Goal: Task Accomplishment & Management: Use online tool/utility

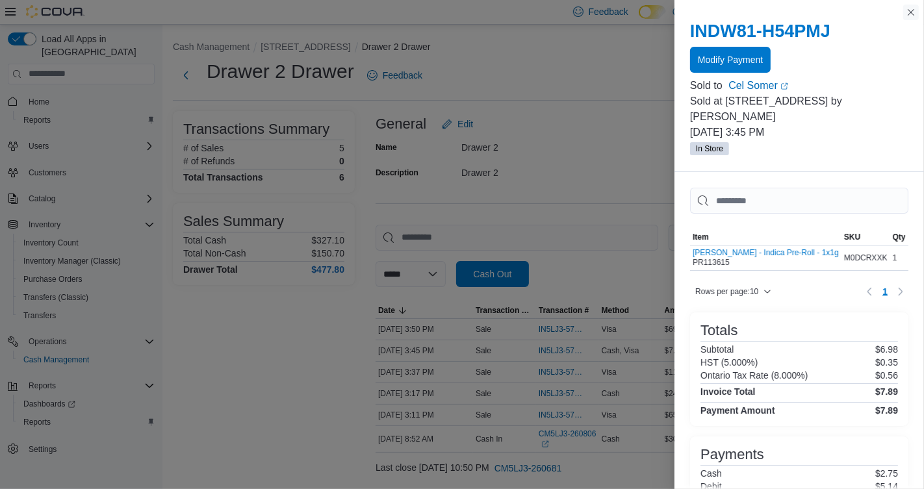
click at [916, 17] on button "Close this dialog" at bounding box center [911, 13] width 16 height 16
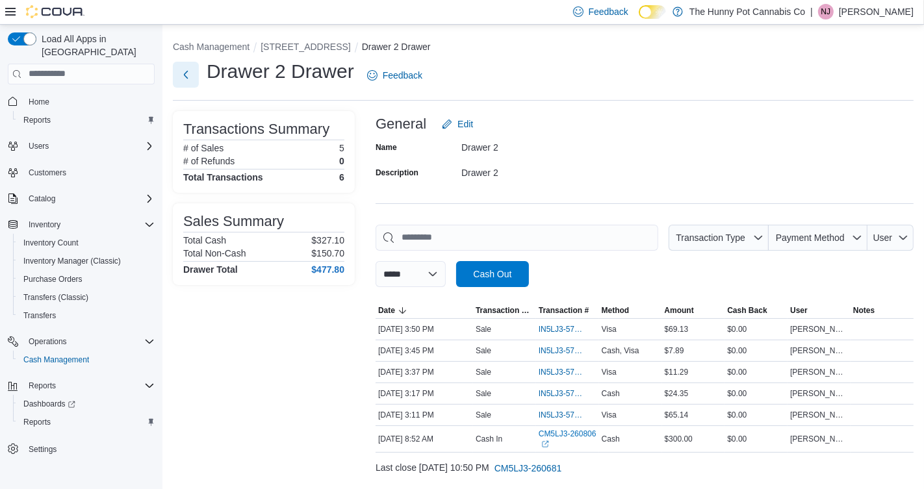
click at [184, 77] on button "Next" at bounding box center [186, 75] width 26 height 26
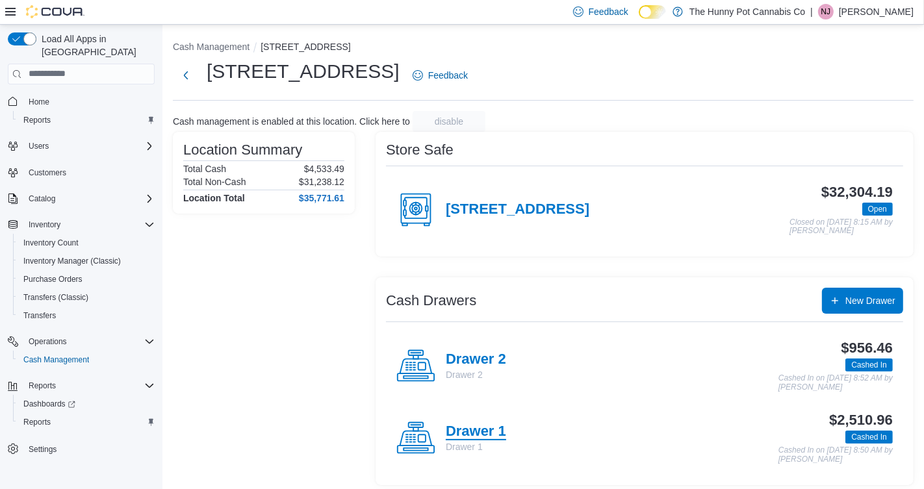
click at [496, 431] on h4 "Drawer 1" at bounding box center [476, 431] width 60 height 17
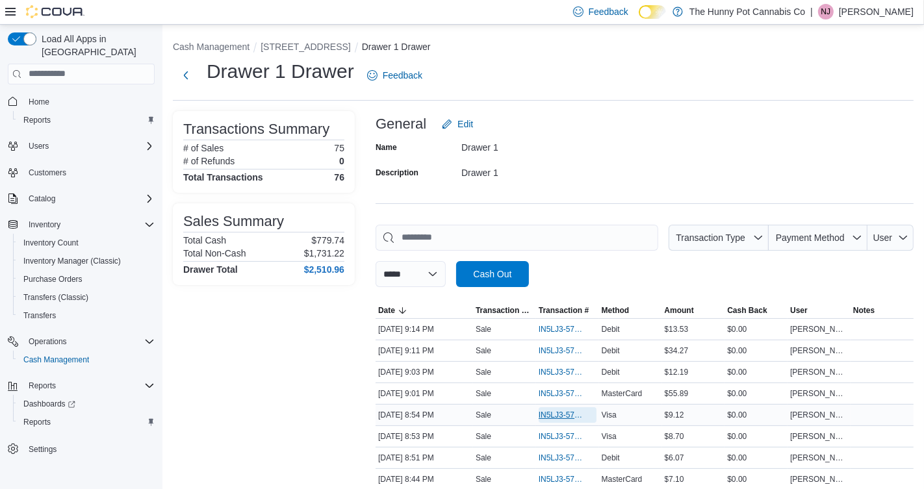
click at [568, 412] on span "IN5LJ3-5753362" at bounding box center [560, 415] width 45 height 10
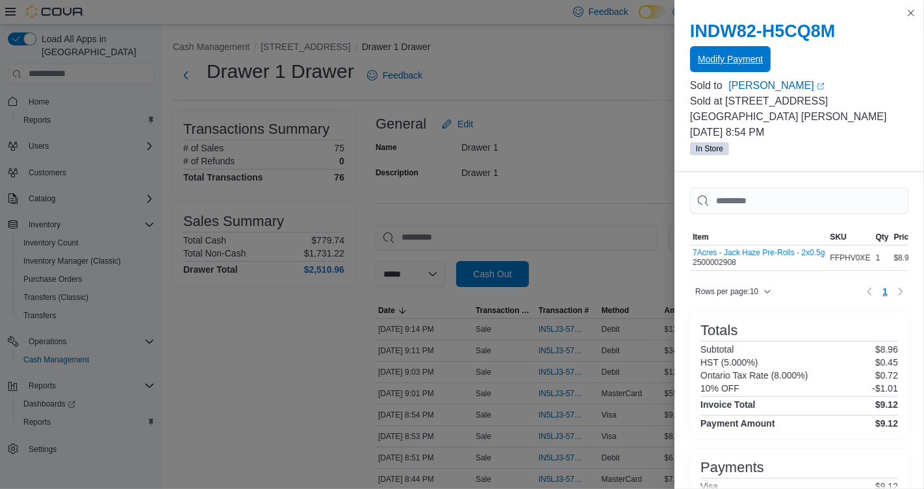
click at [723, 69] on span "Modify Payment" at bounding box center [729, 59] width 65 height 26
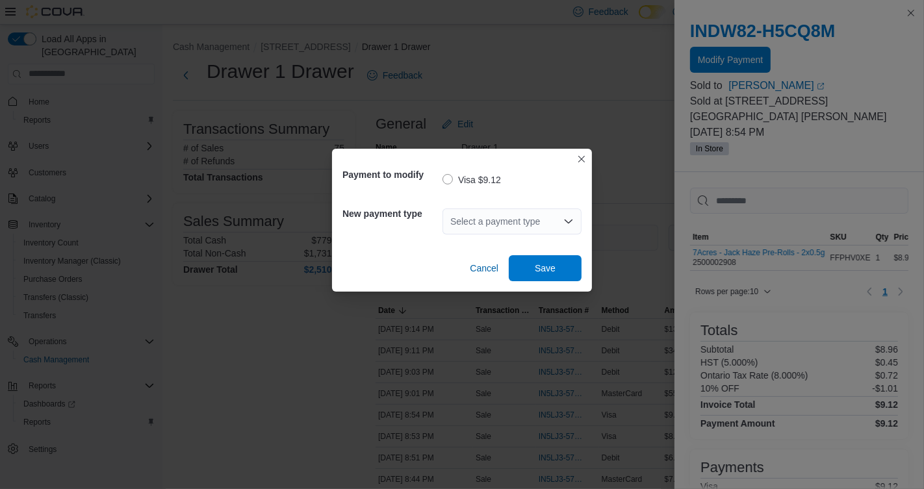
click at [497, 221] on div "Select a payment type" at bounding box center [511, 221] width 139 height 26
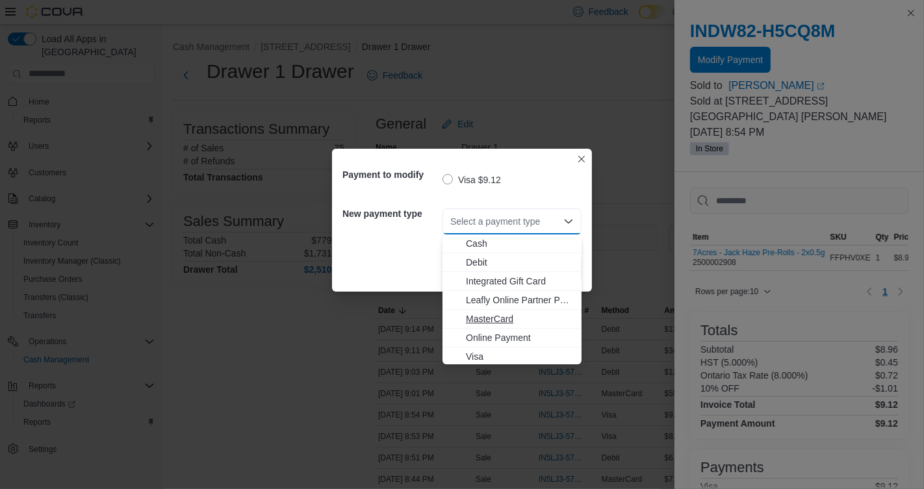
click at [509, 314] on span "MasterCard" at bounding box center [520, 318] width 108 height 13
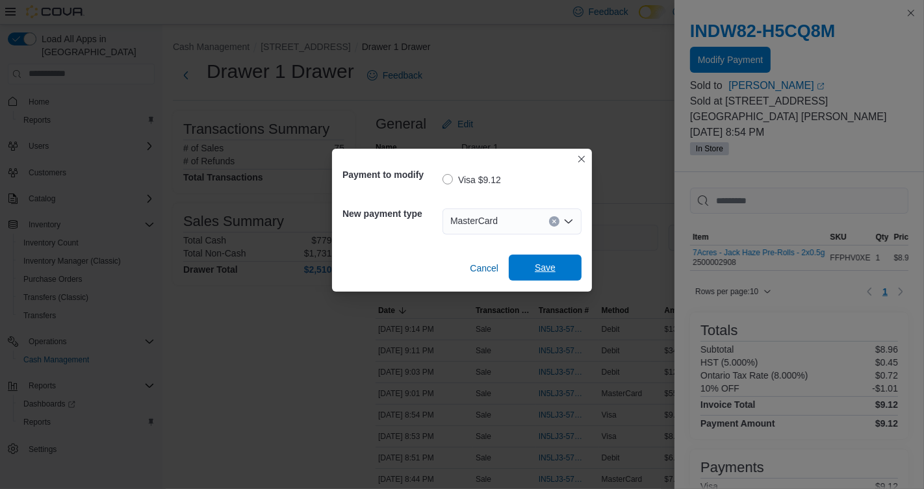
click at [533, 269] on span "Save" at bounding box center [544, 268] width 57 height 26
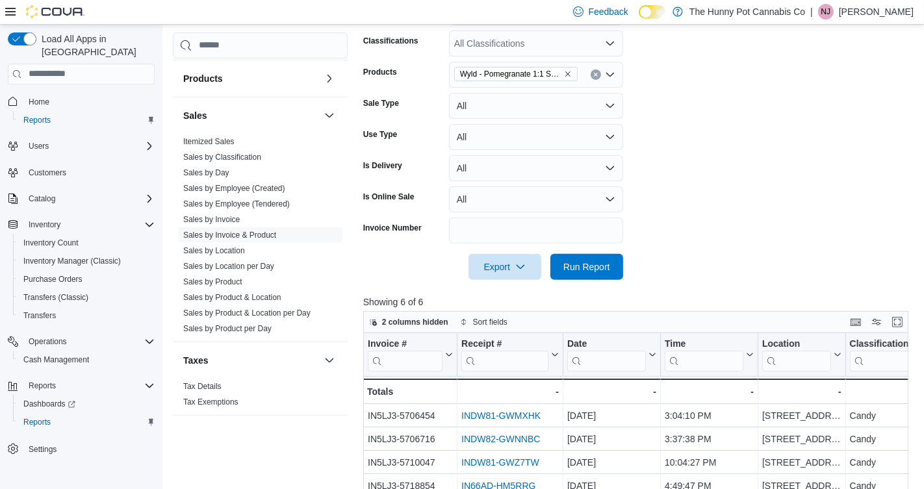
scroll to position [310, 0]
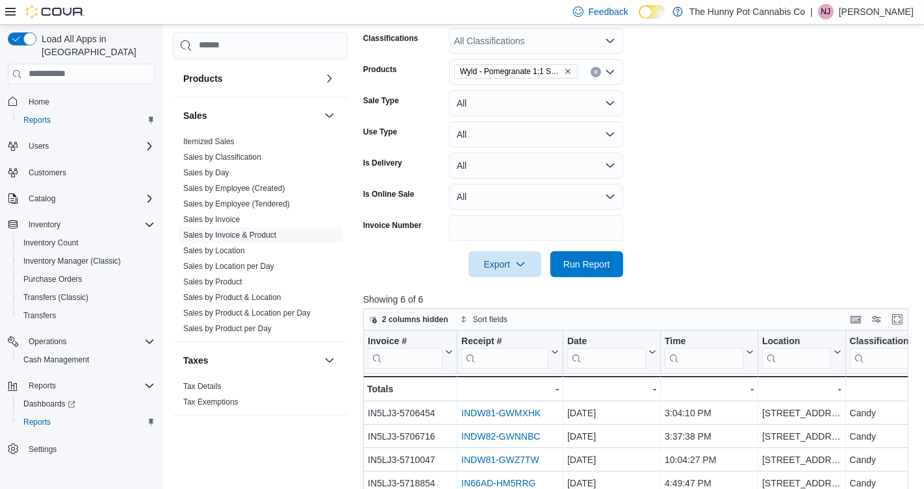
click at [595, 73] on icon "Clear input" at bounding box center [595, 71] width 3 height 3
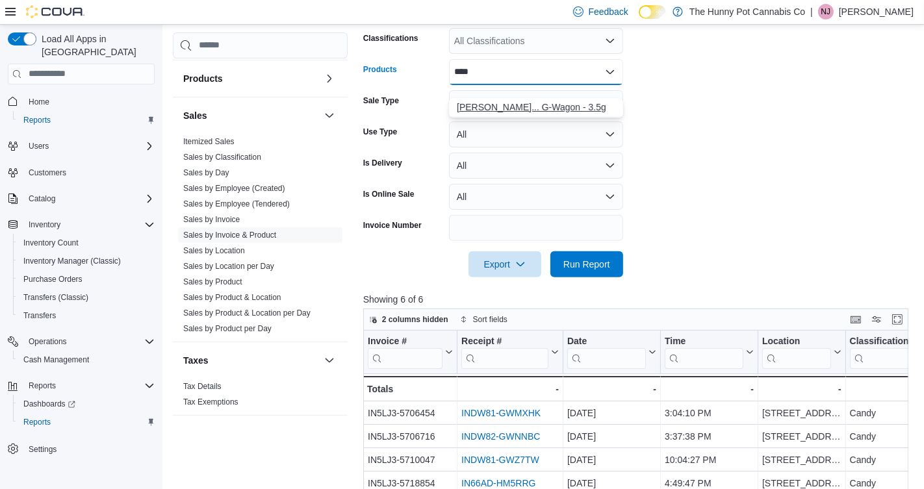
type input "****"
click at [541, 101] on div "Victoria Cannab... G-Wagon - 3.5g" at bounding box center [536, 107] width 158 height 13
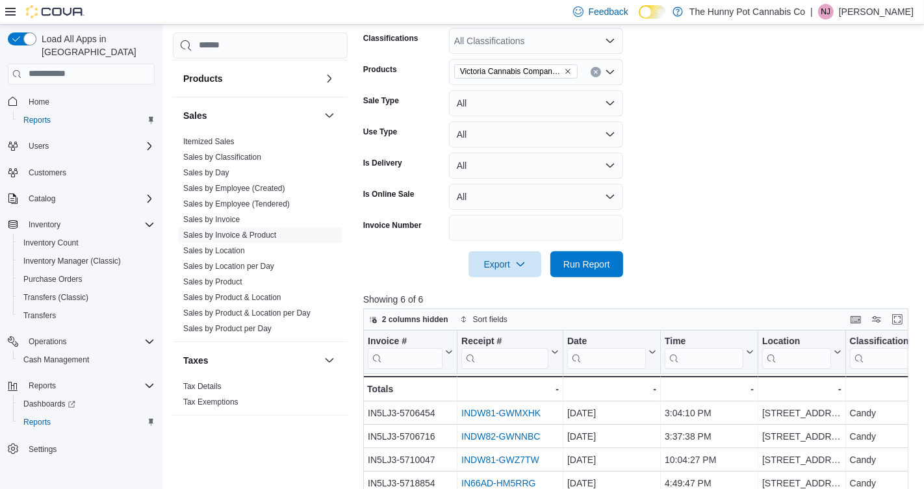
click at [814, 127] on form "**********" at bounding box center [638, 89] width 550 height 377
click at [512, 275] on span "Export" at bounding box center [504, 264] width 57 height 26
click at [662, 245] on form "**********" at bounding box center [638, 89] width 550 height 377
click at [604, 271] on span "Run Report" at bounding box center [586, 264] width 57 height 26
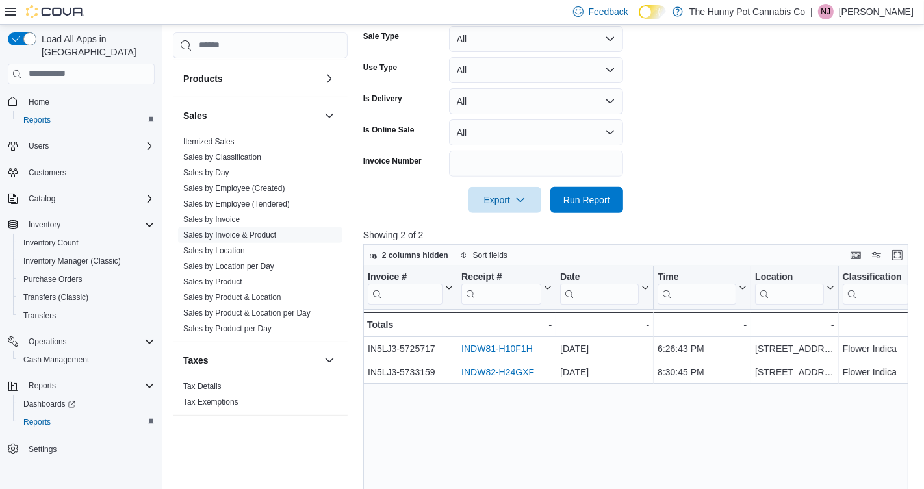
scroll to position [390, 0]
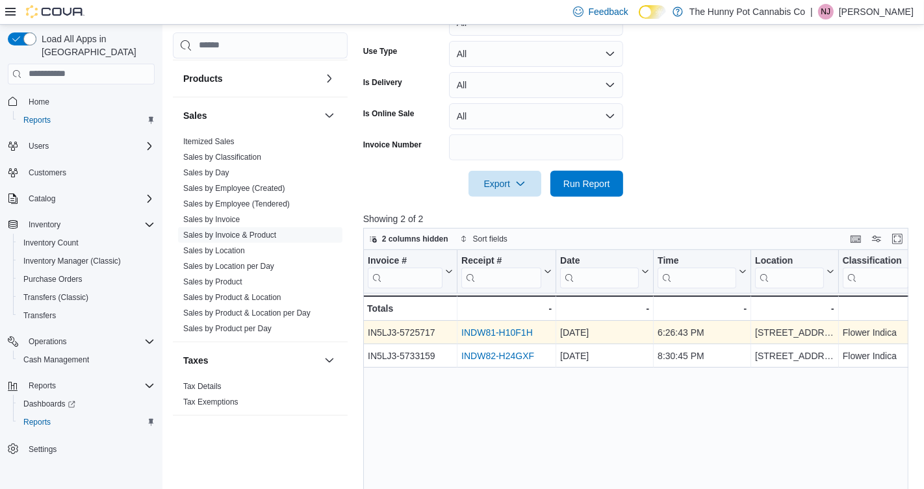
click at [509, 338] on link "INDW81-H10F1H" at bounding box center [496, 332] width 71 height 10
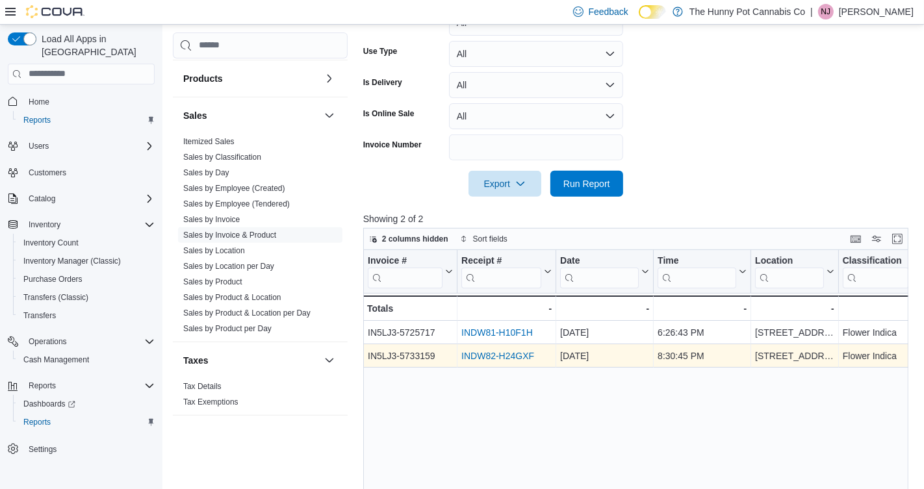
click at [511, 361] on link "INDW82-H24GXF" at bounding box center [497, 356] width 73 height 10
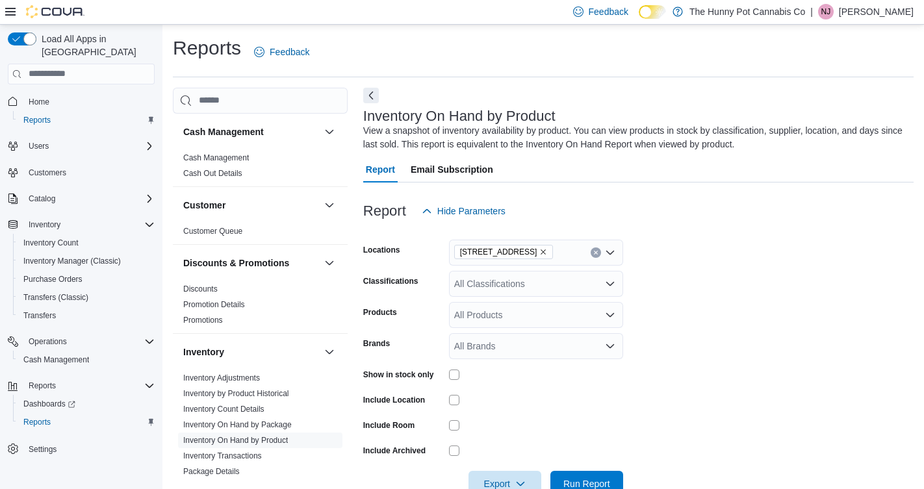
scroll to position [33, 0]
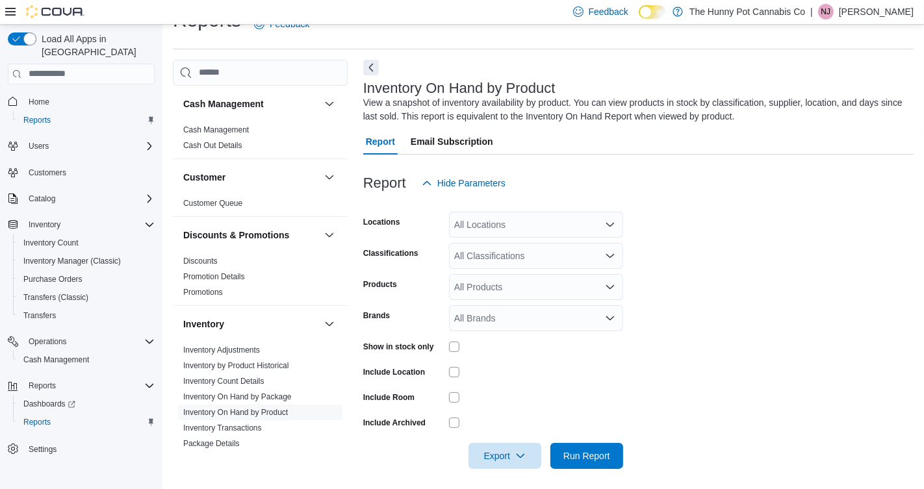
scroll to position [33, 0]
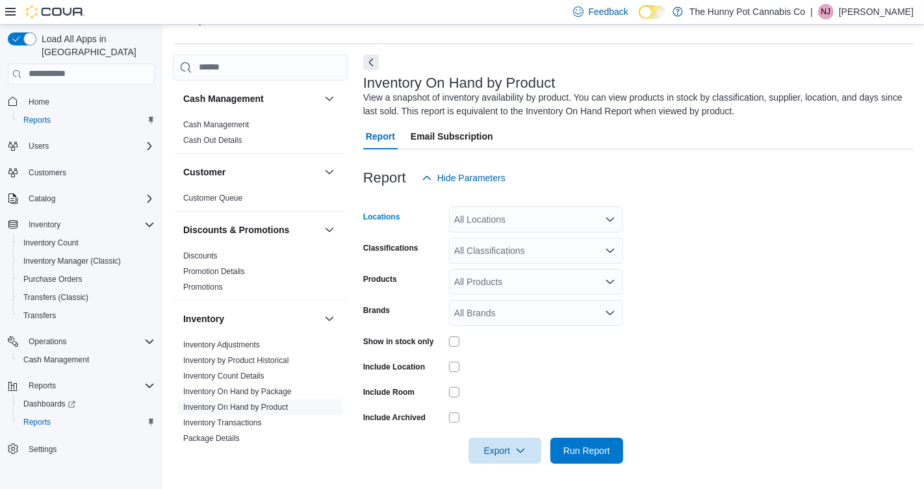
click at [513, 222] on div "All Locations" at bounding box center [536, 220] width 174 height 26
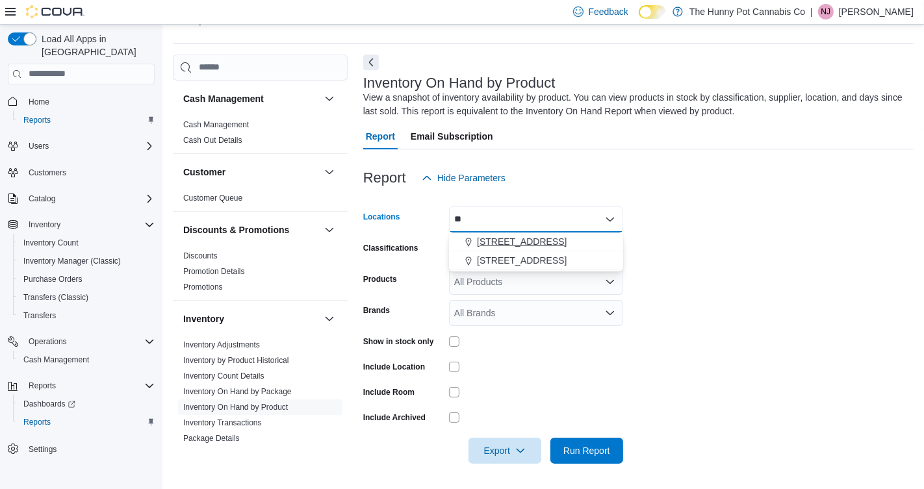
type input "**"
click at [516, 244] on span "4936 Yonge St" at bounding box center [522, 241] width 90 height 13
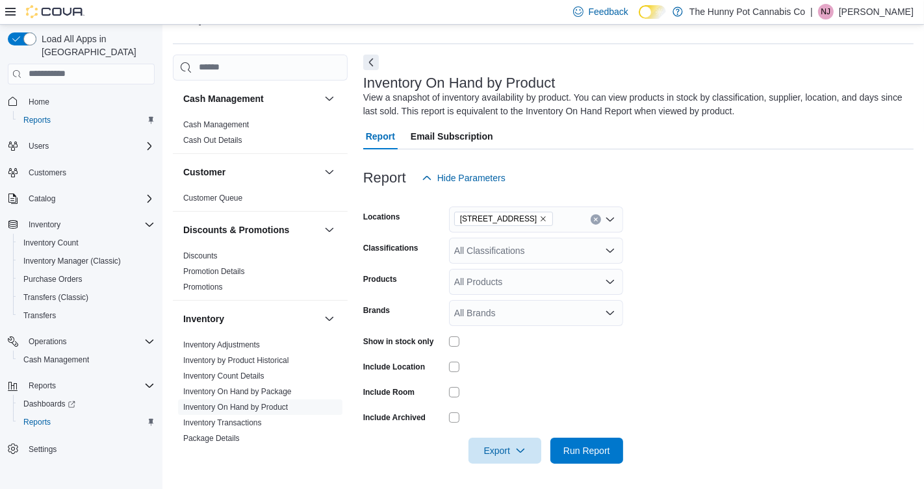
click at [734, 258] on form "Locations 4936 Yonge St Classifications All Classifications Products All Produc…" at bounding box center [638, 327] width 550 height 273
click at [498, 451] on span "Export" at bounding box center [504, 450] width 57 height 26
click at [507, 379] on button "Export to Excel" at bounding box center [505, 372] width 74 height 26
